Goal: Check status: Check status

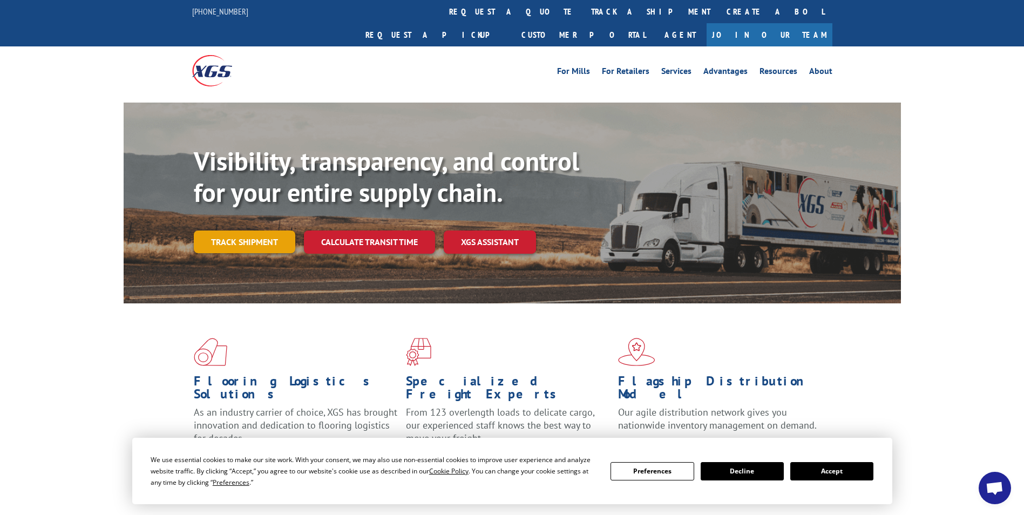
click at [240, 230] on link "Track shipment" at bounding box center [244, 241] width 101 height 23
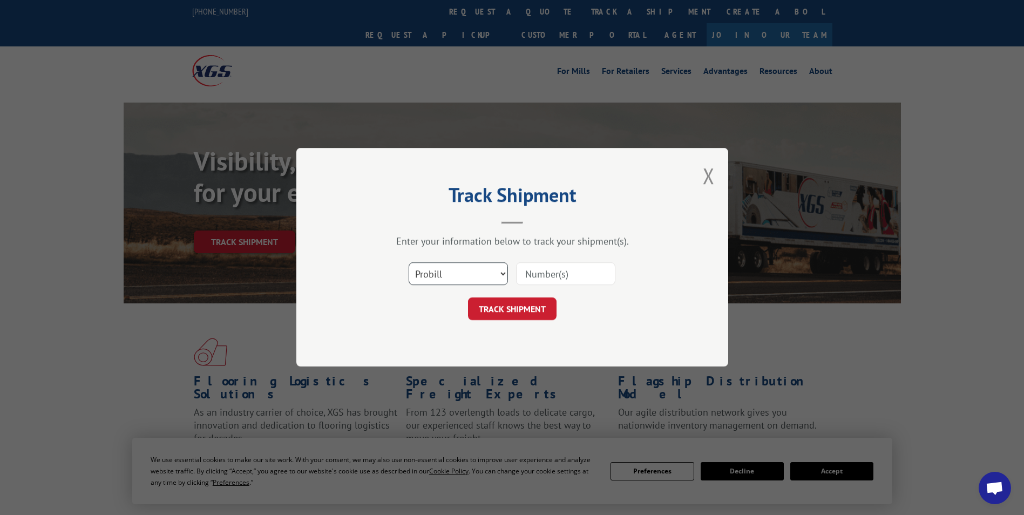
click at [456, 271] on select "Select category... Probill BOL PO" at bounding box center [458, 274] width 99 height 23
select select "po"
click at [409, 263] on select "Select category... Probill BOL PO" at bounding box center [458, 274] width 99 height 23
click at [532, 278] on input at bounding box center [565, 274] width 99 height 23
paste input "24533279"
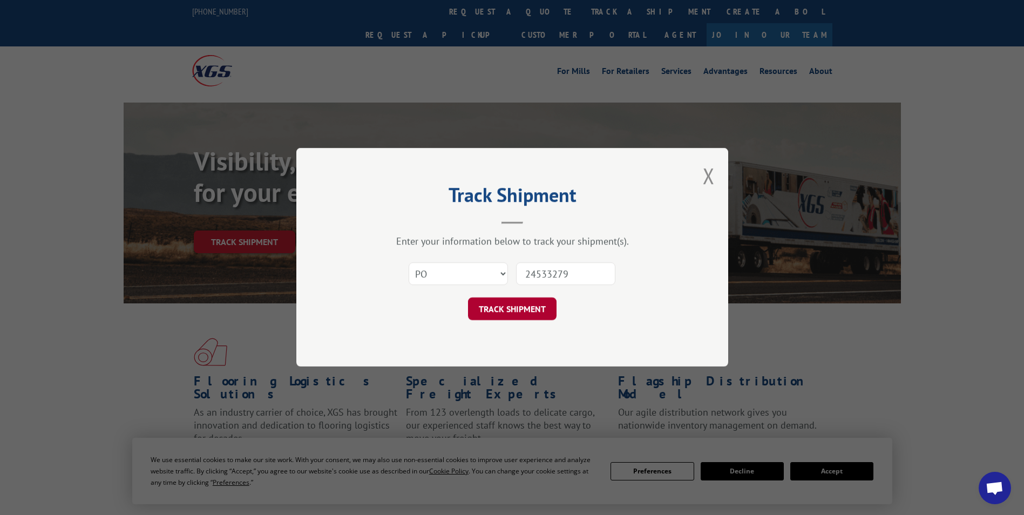
type input "24533279"
click at [515, 308] on button "TRACK SHIPMENT" at bounding box center [512, 309] width 89 height 23
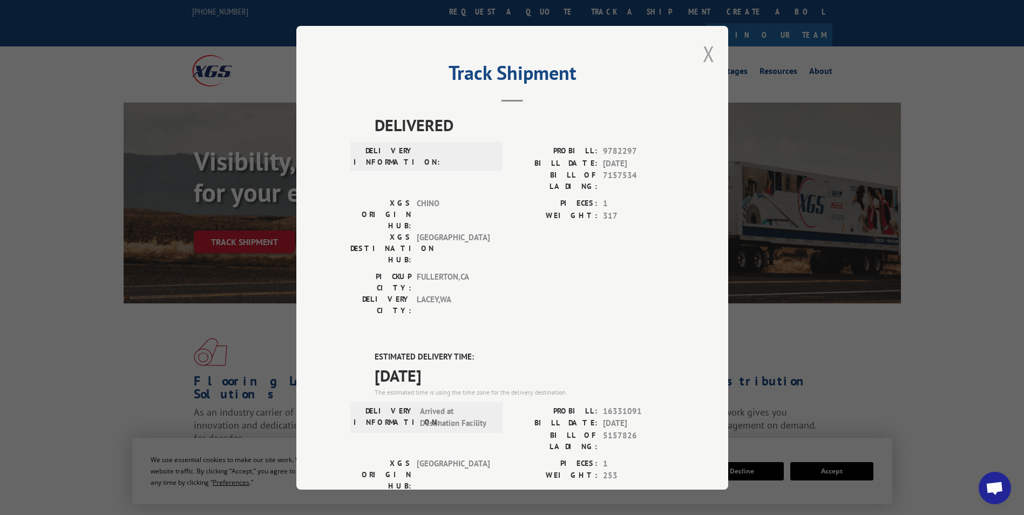
click at [703, 56] on button "Close modal" at bounding box center [709, 53] width 12 height 29
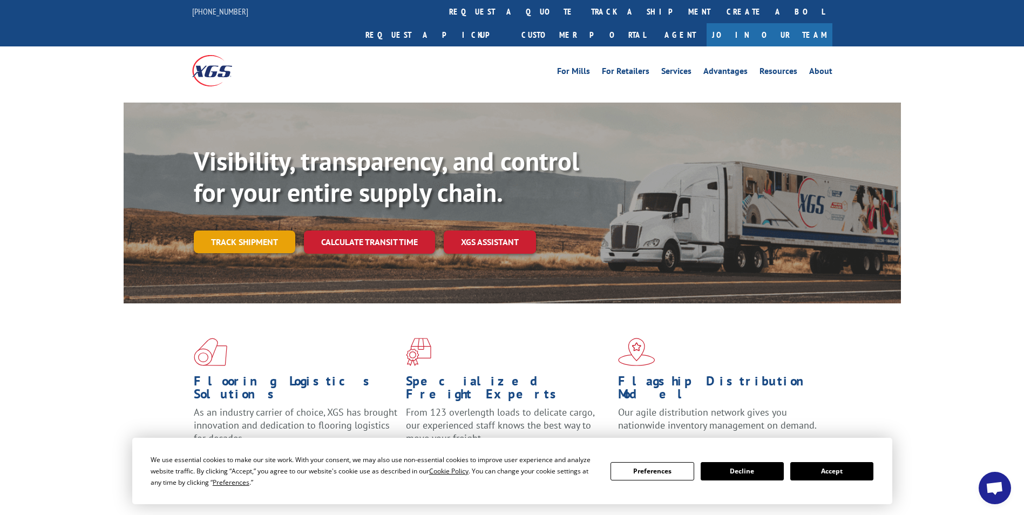
click at [255, 230] on link "Track shipment" at bounding box center [244, 241] width 101 height 23
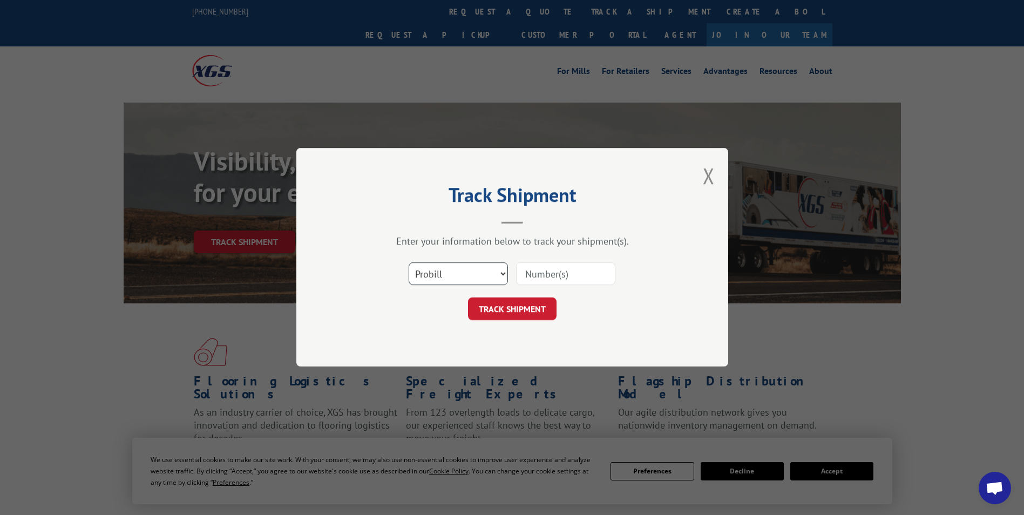
click at [425, 267] on select "Select category... Probill BOL PO" at bounding box center [458, 274] width 99 height 23
select select "po"
click at [409, 263] on select "Select category... Probill BOL PO" at bounding box center [458, 274] width 99 height 23
paste input "24533221"
type input "24533221"
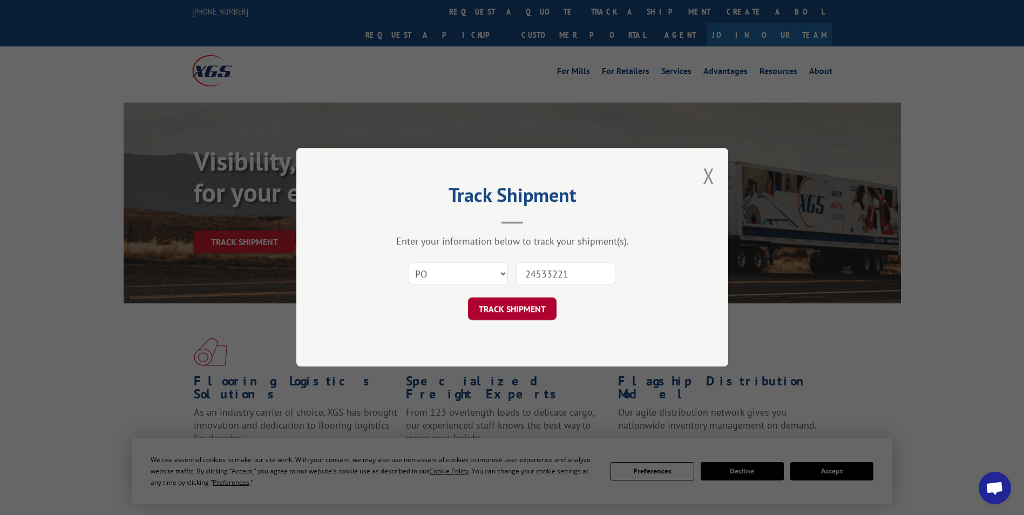
click at [532, 308] on button "TRACK SHIPMENT" at bounding box center [512, 309] width 89 height 23
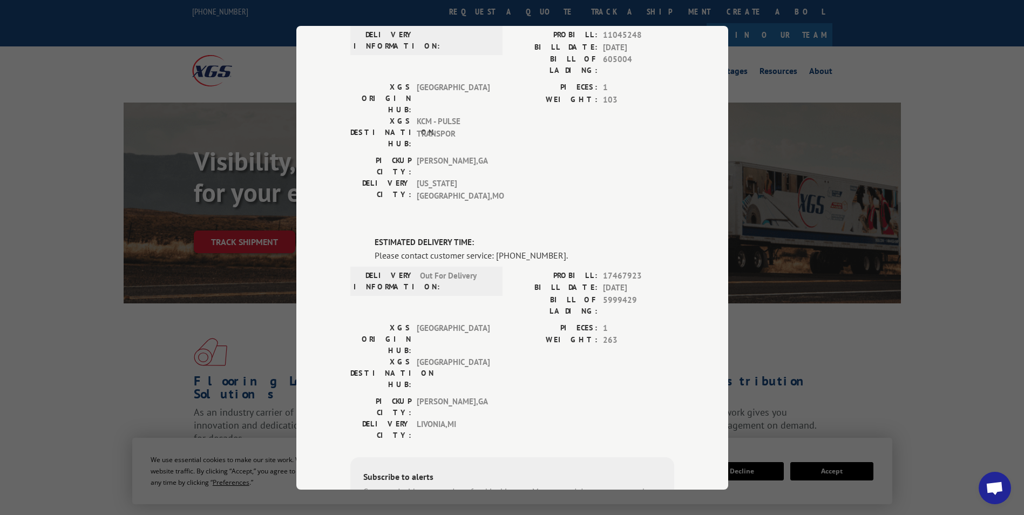
scroll to position [162, 0]
